Goal: Task Accomplishment & Management: Use online tool/utility

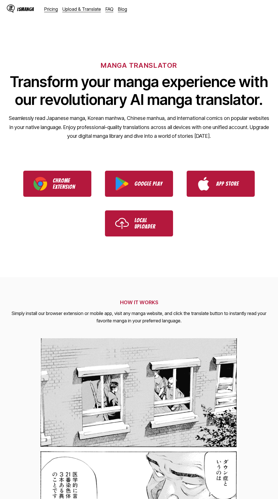
click at [83, 9] on link "Upload & Translate" at bounding box center [81, 9] width 39 height 6
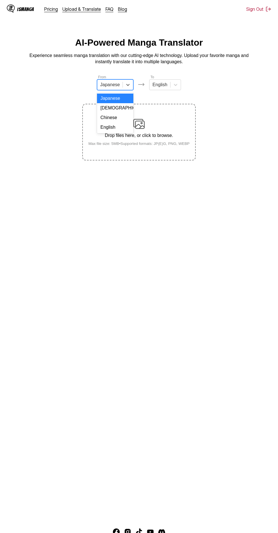
click at [125, 128] on div "English" at bounding box center [115, 127] width 36 height 10
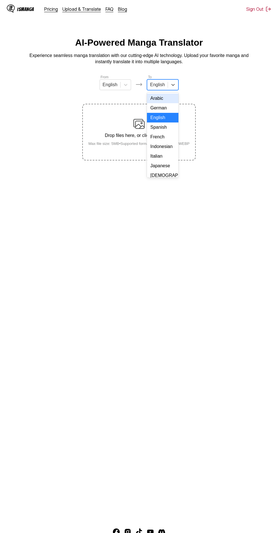
click at [167, 147] on div "Indonesian" at bounding box center [162, 147] width 31 height 10
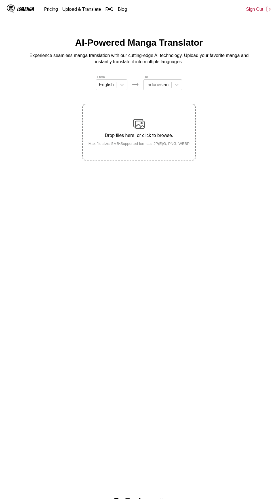
click at [145, 118] on div "Drop files here, or click to browse. Max file size: 5MB • Supported formats: JP…" at bounding box center [139, 132] width 110 height 28
click at [0, 0] on input "Drop files here, or click to browse. Max file size: 5MB • Supported formats: JP…" at bounding box center [0, 0] width 0 height 0
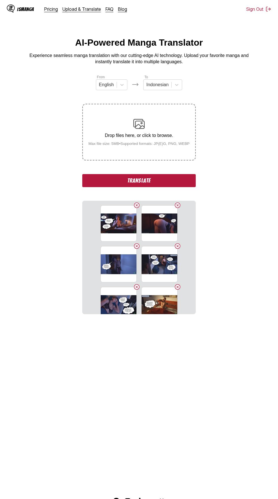
click at [174, 176] on button "Translate" at bounding box center [138, 180] width 113 height 13
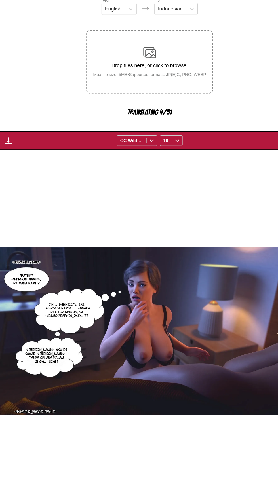
scroll to position [33, 0]
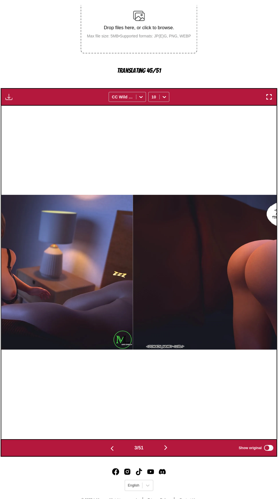
scroll to position [0, 535]
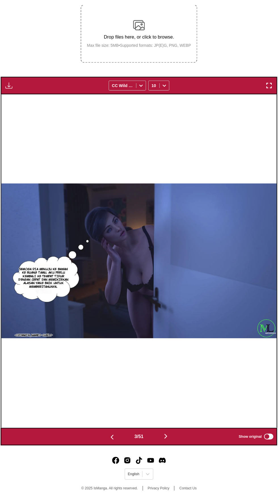
click at [16, 93] on button "button" at bounding box center [12, 96] width 10 height 7
click at [38, 109] on button "Download All" at bounding box center [28, 116] width 36 height 14
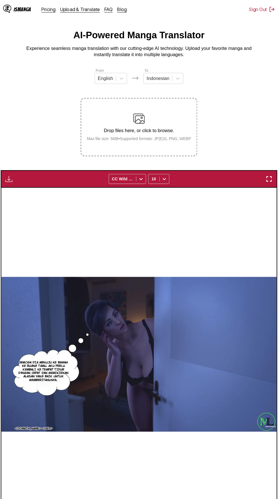
scroll to position [0, 0]
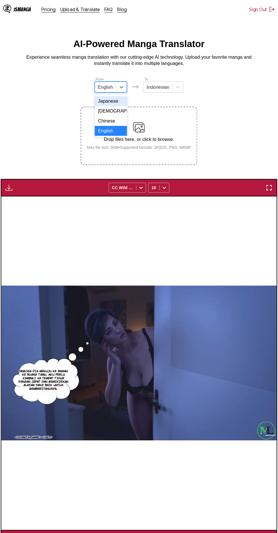
click at [212, 87] on section "From 4 results available. Use Up and Down to choose options, press Enter to sel…" at bounding box center [139, 303] width 269 height 458
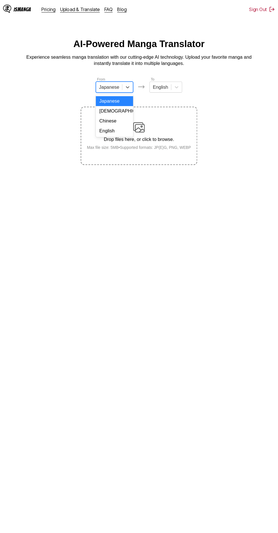
click at [126, 129] on div "English" at bounding box center [115, 127] width 36 height 10
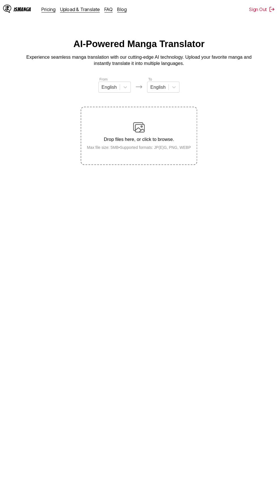
click at [150, 120] on div "Drop files here, or click to browse. Max file size: 5MB • Supported formats: JP…" at bounding box center [139, 132] width 110 height 28
click at [0, 0] on input "Drop files here, or click to browse. Max file size: 5MB • Supported formats: JP…" at bounding box center [0, 0] width 0 height 0
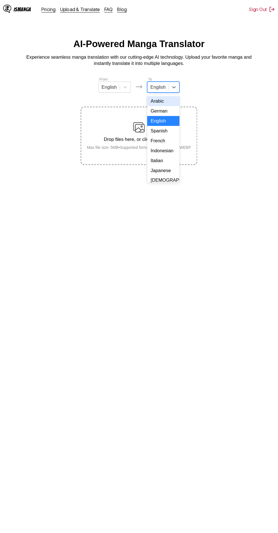
click at [162, 145] on div "Indonesian" at bounding box center [162, 147] width 31 height 10
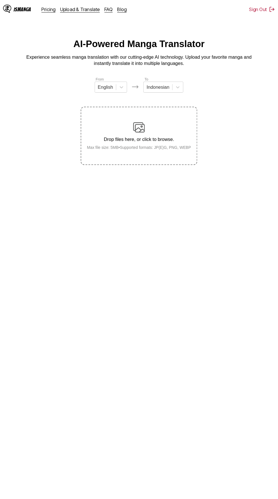
click at [145, 118] on div "Drop files here, or click to browse. Max file size: 5MB • Supported formats: JP…" at bounding box center [139, 132] width 110 height 28
click at [0, 0] on input "Drop files here, or click to browse. Max file size: 5MB • Supported formats: JP…" at bounding box center [0, 0] width 0 height 0
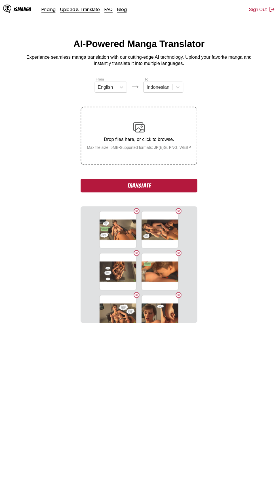
click at [117, 174] on button "Translate" at bounding box center [138, 180] width 113 height 13
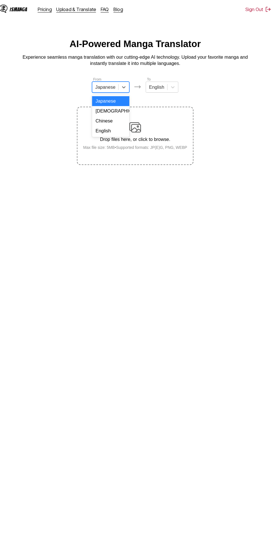
click at [130, 130] on div "English" at bounding box center [115, 127] width 36 height 10
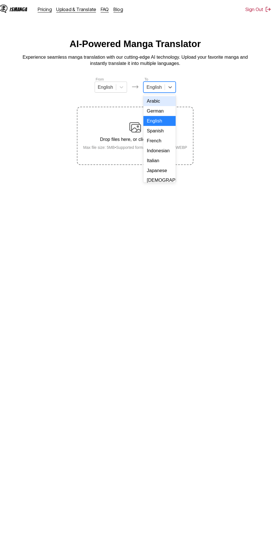
click at [167, 146] on div "Indonesian" at bounding box center [162, 147] width 31 height 10
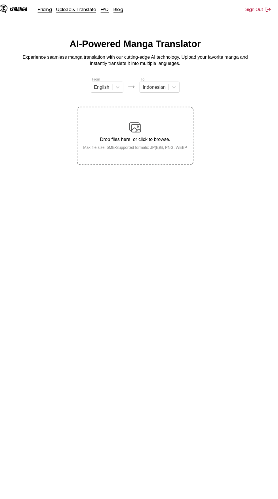
click at [148, 118] on div "Drop files here, or click to browse. Max file size: 5MB • Supported formats: JP…" at bounding box center [139, 132] width 110 height 28
click at [0, 0] on input "Drop files here, or click to browse. Max file size: 5MB • Supported formats: JP…" at bounding box center [0, 0] width 0 height 0
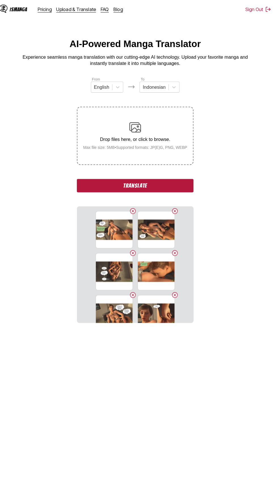
click at [162, 174] on button "Translate" at bounding box center [138, 180] width 113 height 13
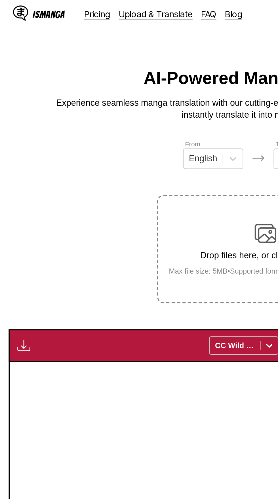
click at [16, 179] on button "button" at bounding box center [12, 182] width 10 height 7
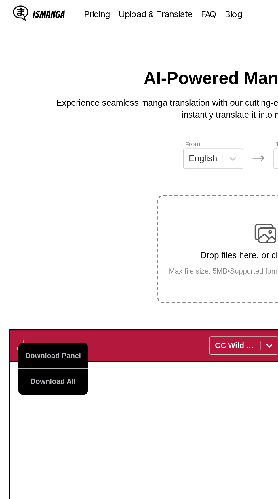
click at [33, 195] on button "Download All" at bounding box center [28, 202] width 36 height 14
